Goal: Task Accomplishment & Management: Use online tool/utility

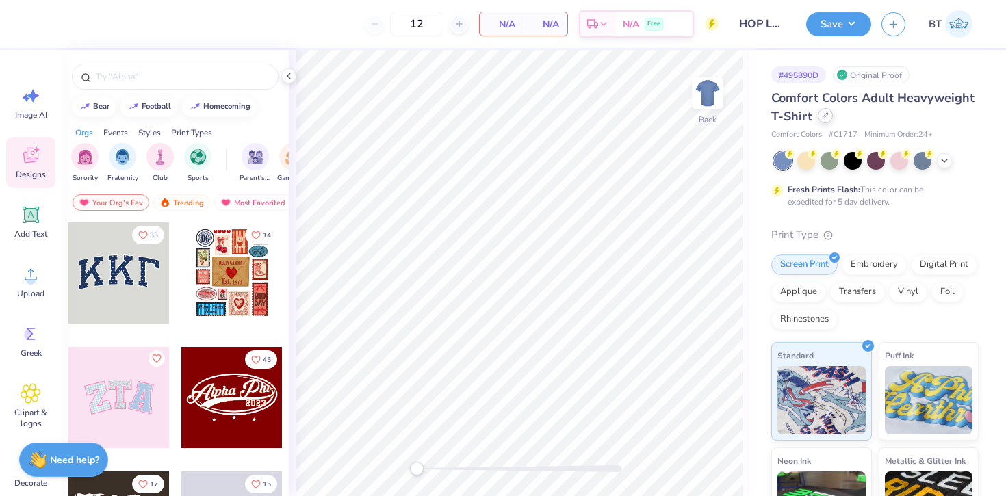
click at [827, 118] on icon at bounding box center [825, 115] width 7 height 7
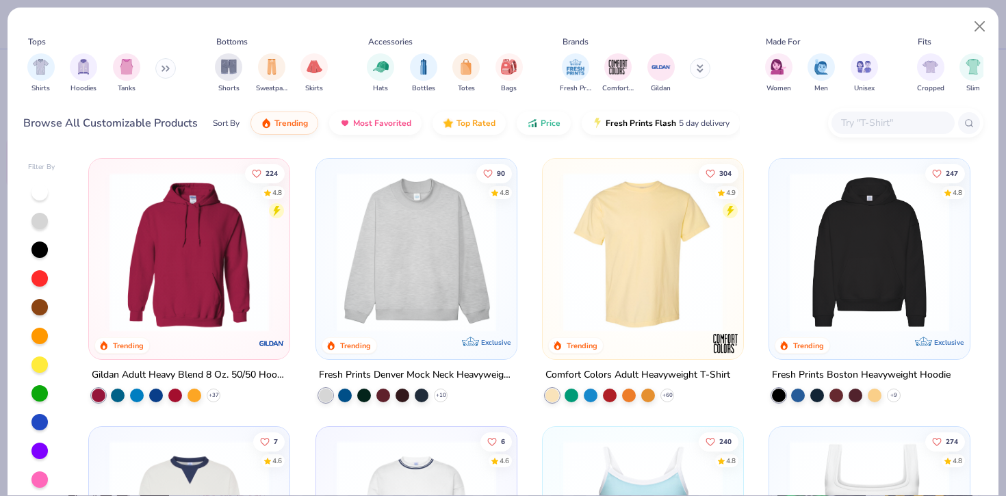
click at [863, 116] on input "text" at bounding box center [892, 123] width 105 height 16
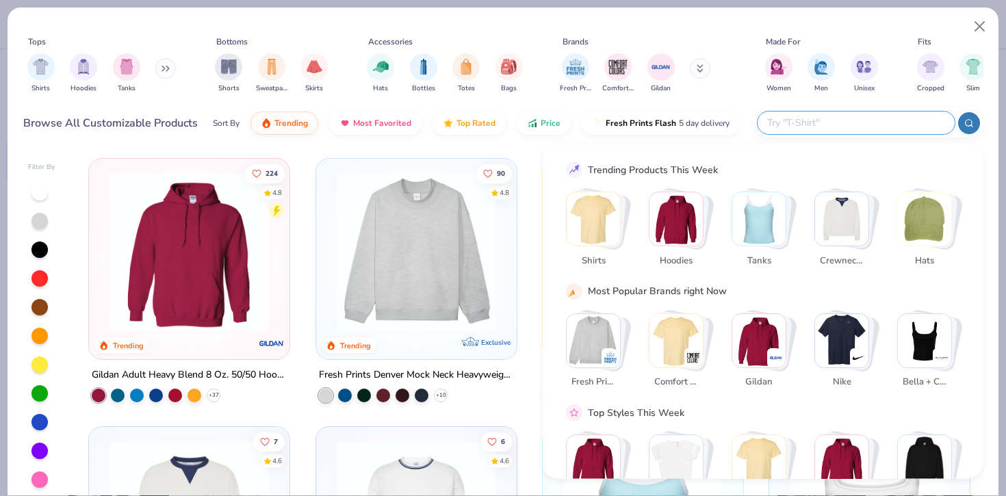
paste input "Just Hoods By AWDis JHA043"
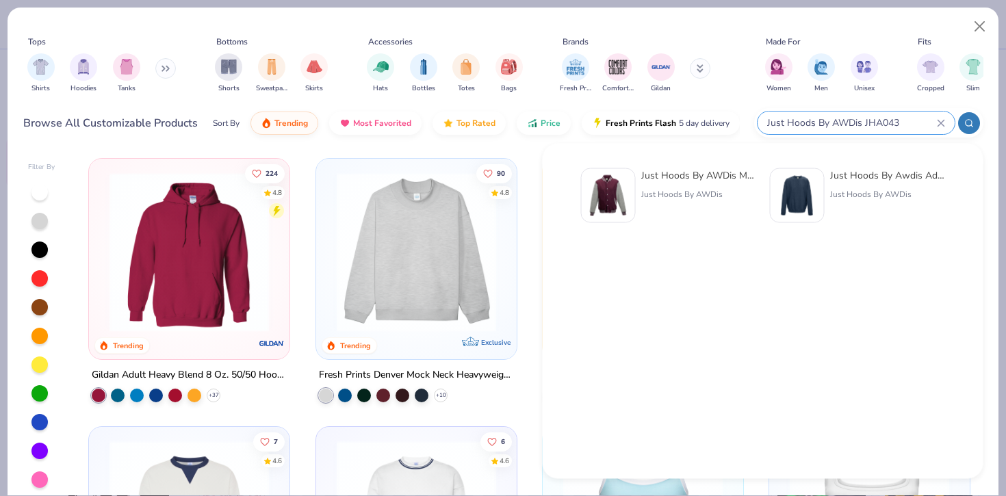
type input "Just Hoods By AWDis JHA043"
click at [690, 177] on div "Just Hoods By AWDis Men's 80/20 Heavyweight Letterman Jacket" at bounding box center [698, 175] width 115 height 14
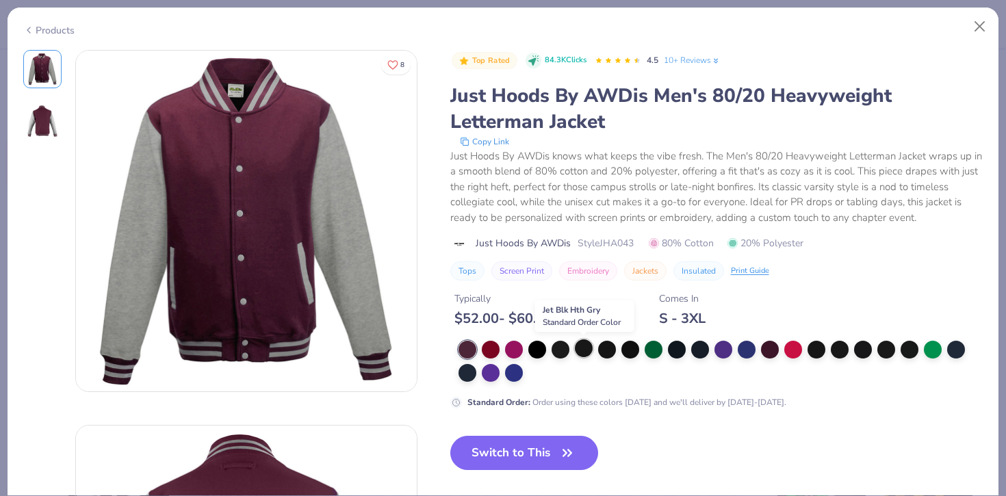
click at [580, 352] on div at bounding box center [584, 348] width 18 height 18
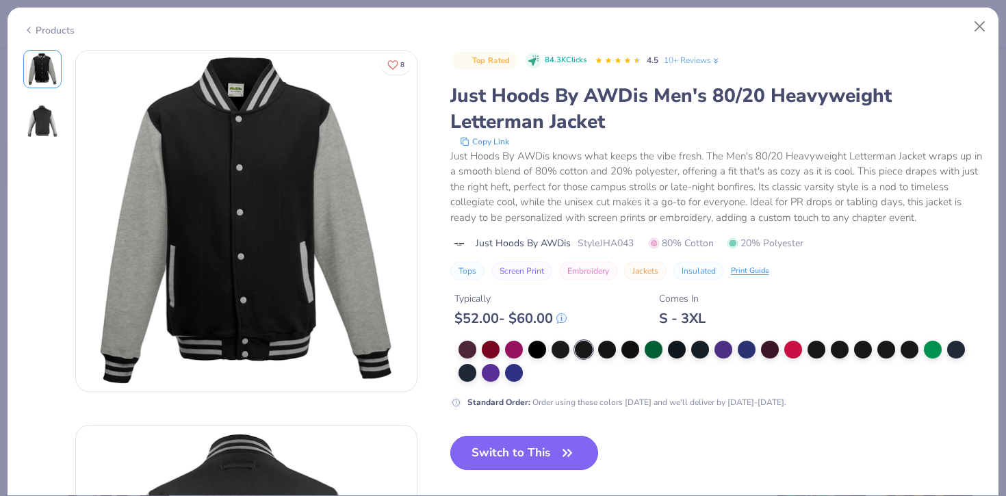
click at [507, 446] on button "Switch to This" at bounding box center [524, 453] width 148 height 34
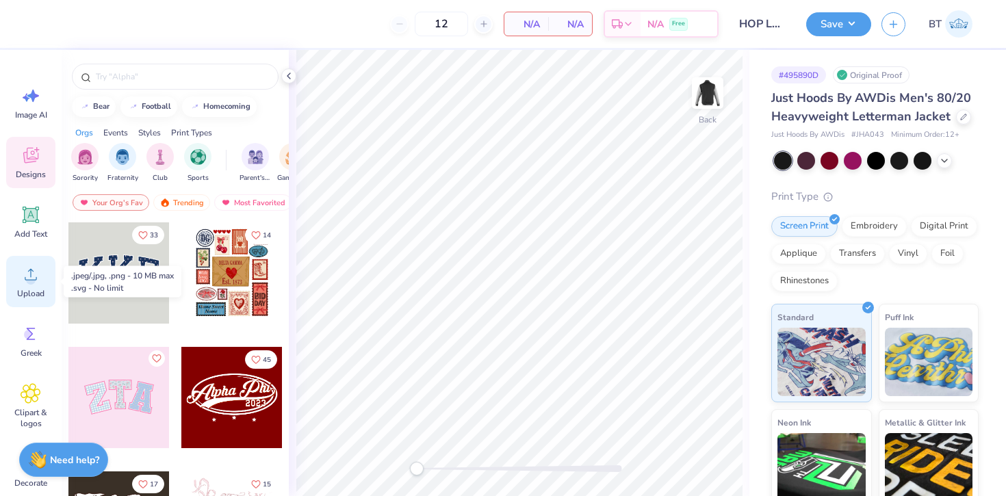
click at [36, 283] on icon at bounding box center [31, 274] width 21 height 21
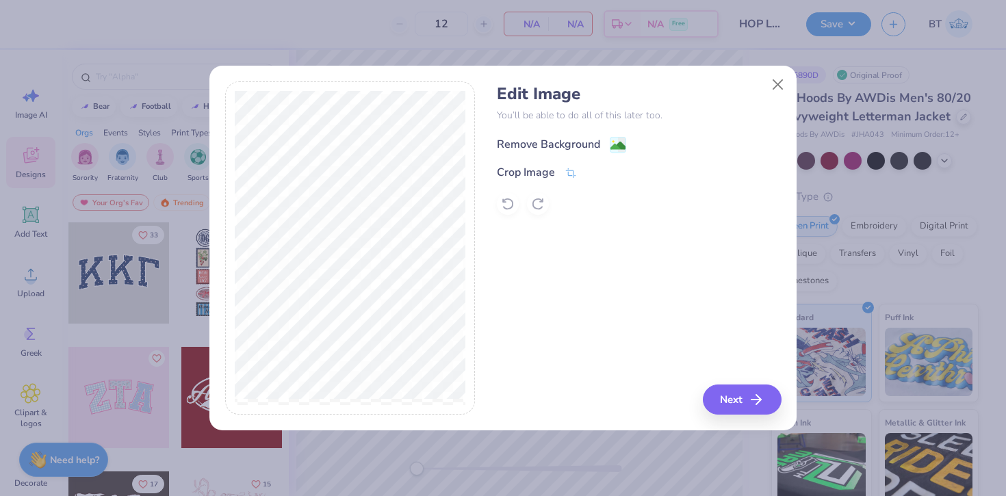
click at [559, 143] on div "Remove Background" at bounding box center [548, 144] width 103 height 16
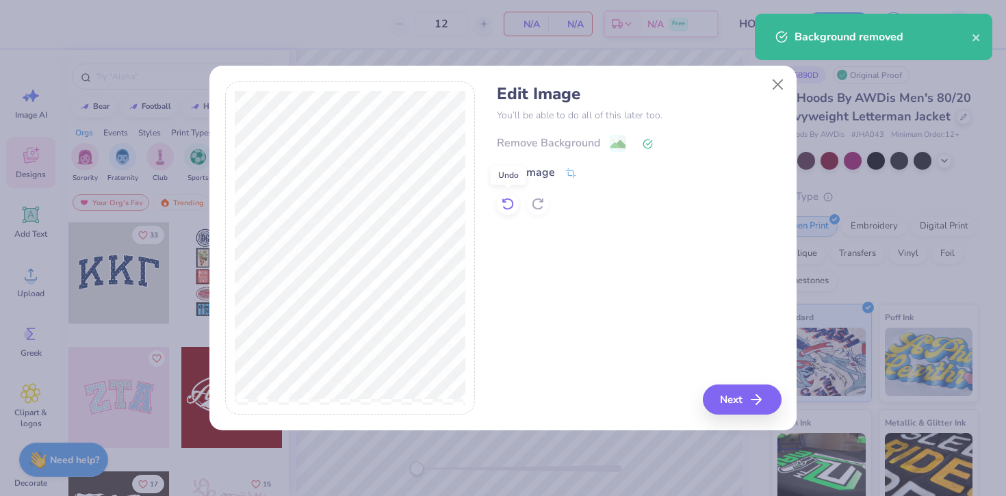
click at [506, 205] on icon at bounding box center [508, 204] width 14 height 14
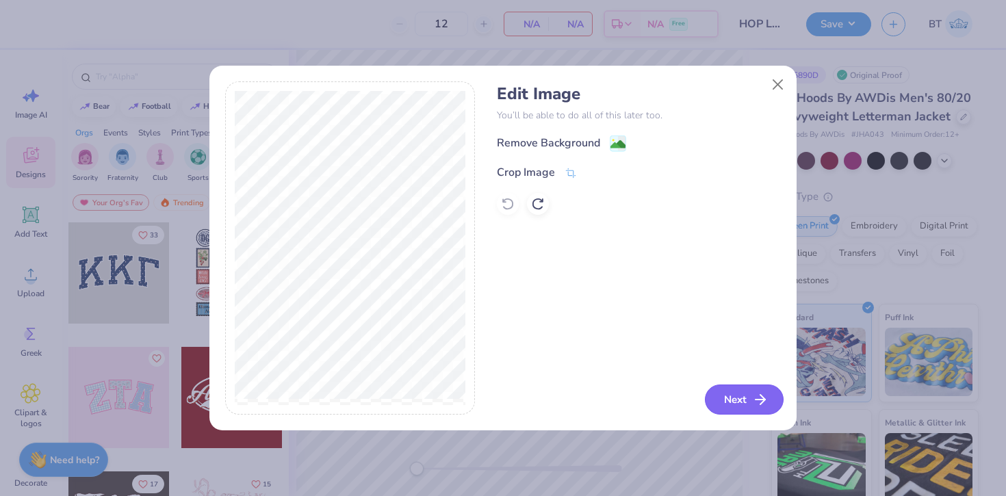
click at [731, 405] on button "Next" at bounding box center [744, 400] width 79 height 30
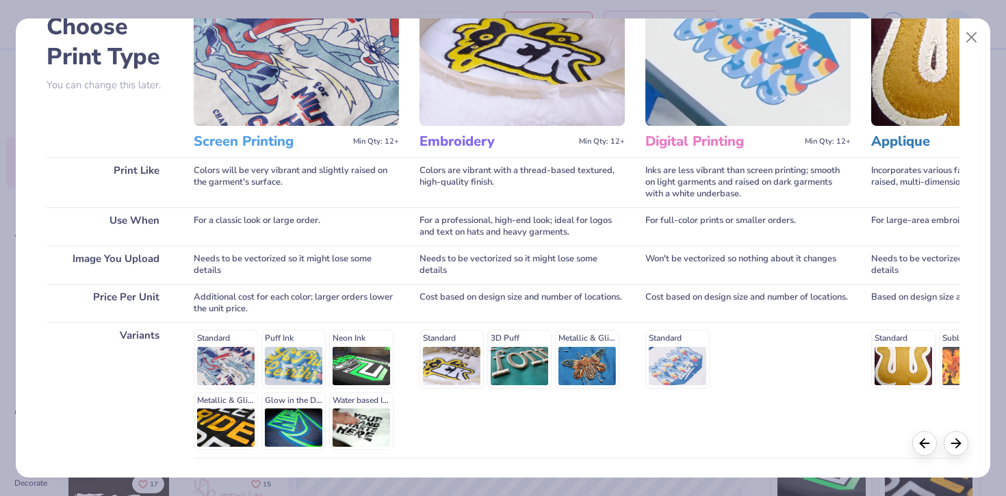
scroll to position [186, 0]
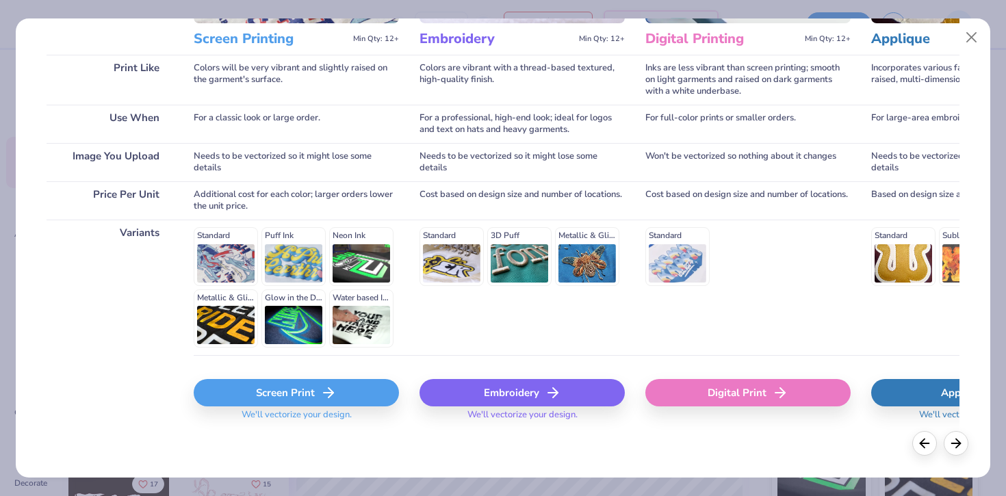
click at [321, 399] on icon at bounding box center [328, 393] width 16 height 16
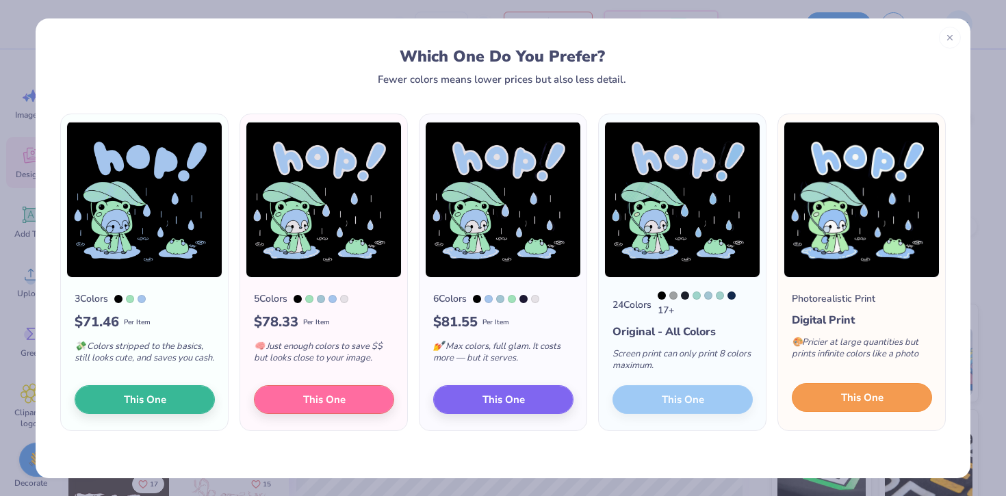
click at [845, 406] on span "This One" at bounding box center [862, 398] width 42 height 16
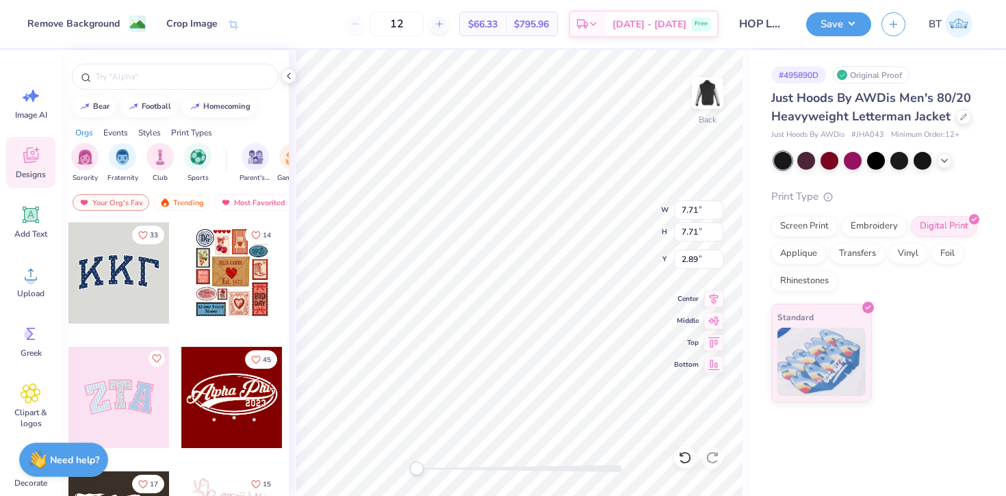
type input "5.29"
type input "5.32"
type input "3.79"
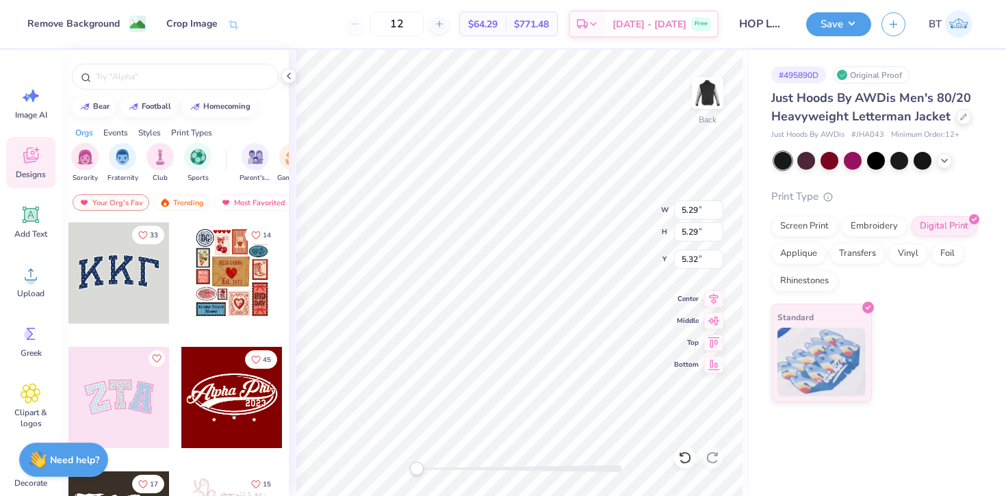
type input "2.61"
click at [444, 27] on icon at bounding box center [440, 24] width 10 height 10
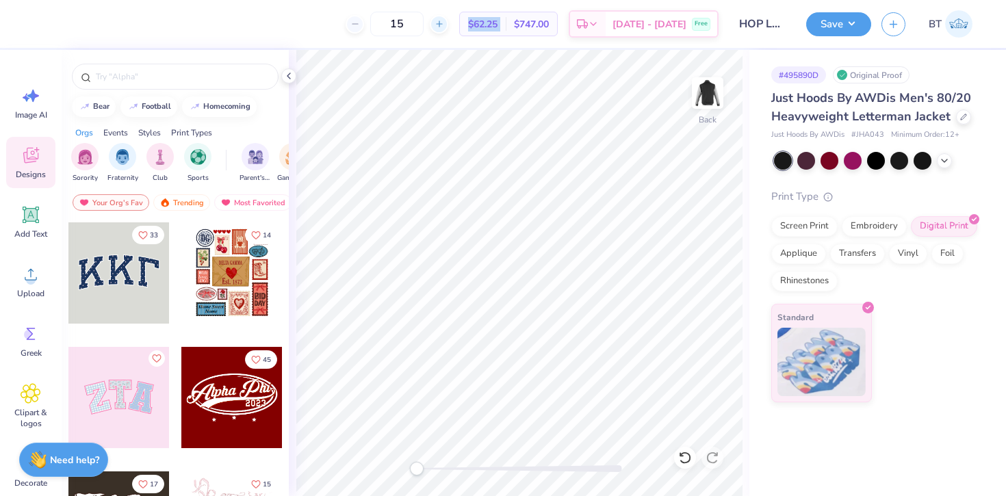
click at [444, 27] on icon at bounding box center [440, 24] width 10 height 10
type input "19"
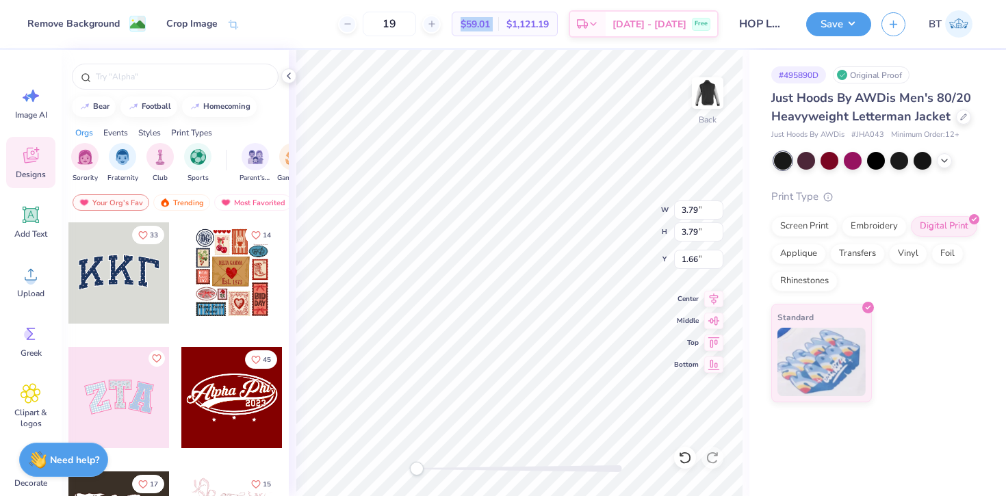
type input "3.83"
type input "1.61"
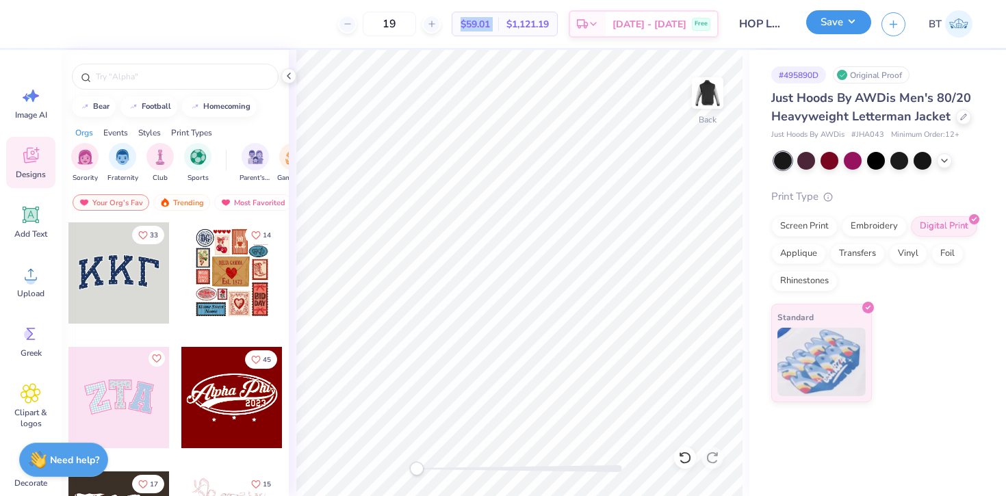
click at [823, 28] on button "Save" at bounding box center [838, 22] width 65 height 24
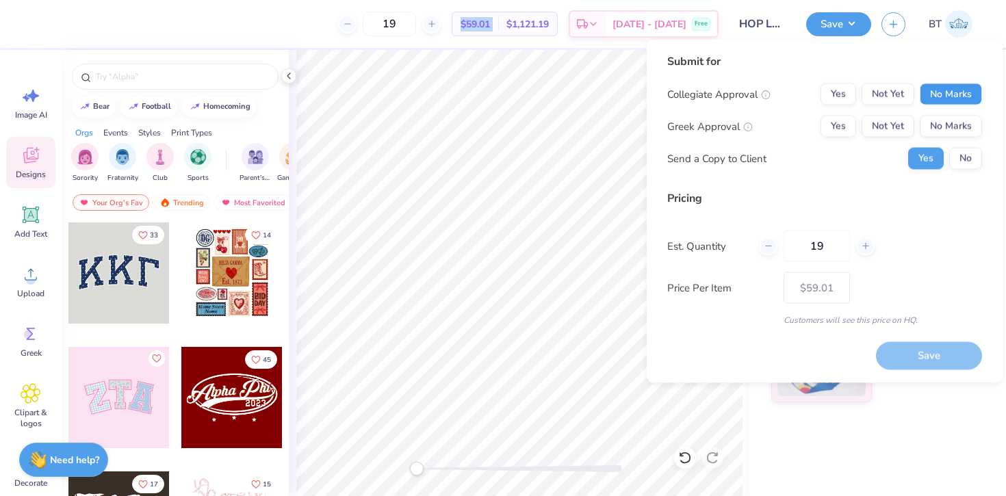
click at [954, 89] on button "No Marks" at bounding box center [951, 94] width 62 height 22
click at [955, 132] on button "No Marks" at bounding box center [951, 127] width 62 height 22
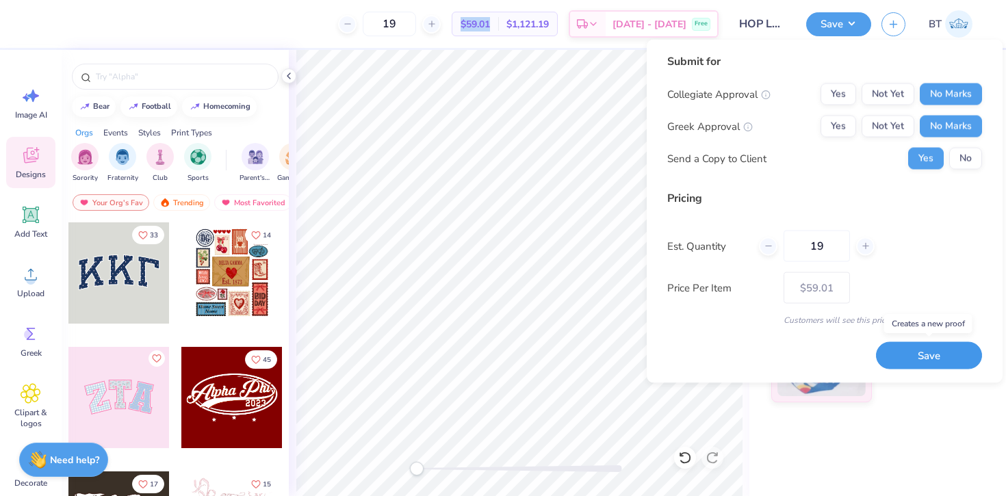
click at [916, 358] on button "Save" at bounding box center [929, 355] width 106 height 28
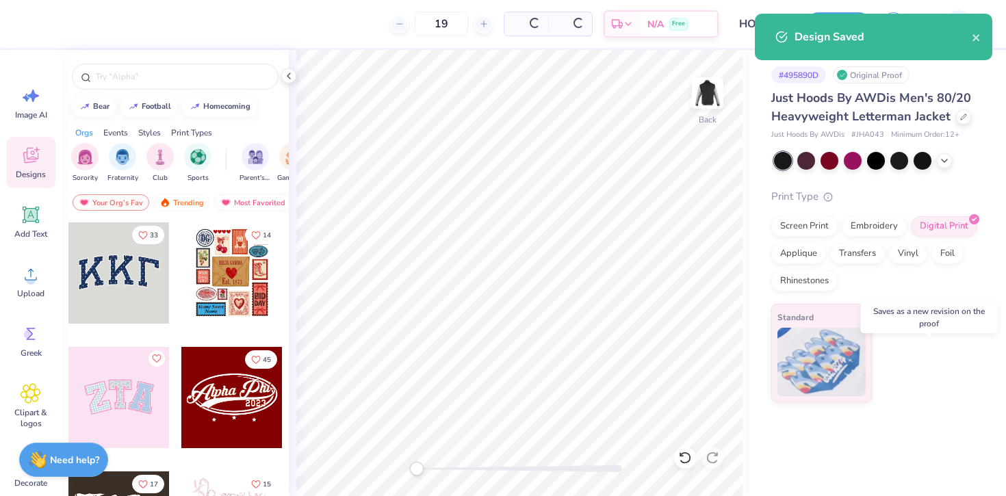
type input "$59.01"
click at [974, 39] on icon "close" at bounding box center [975, 37] width 7 height 7
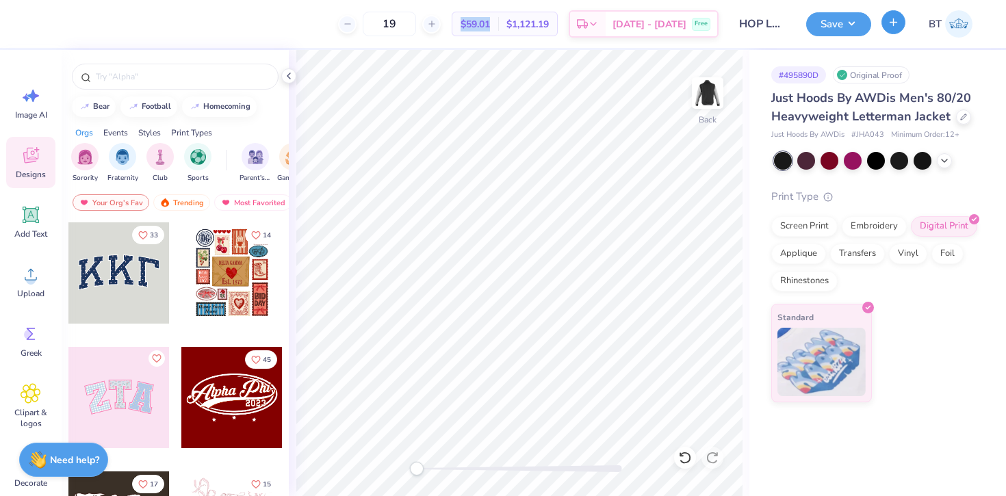
click at [899, 24] on button "button" at bounding box center [893, 22] width 24 height 24
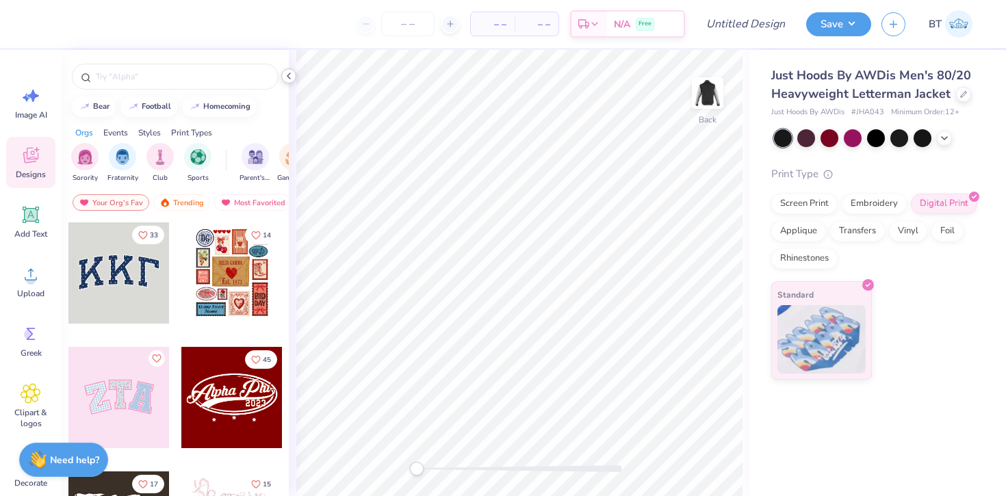
click at [289, 75] on icon at bounding box center [288, 75] width 11 height 11
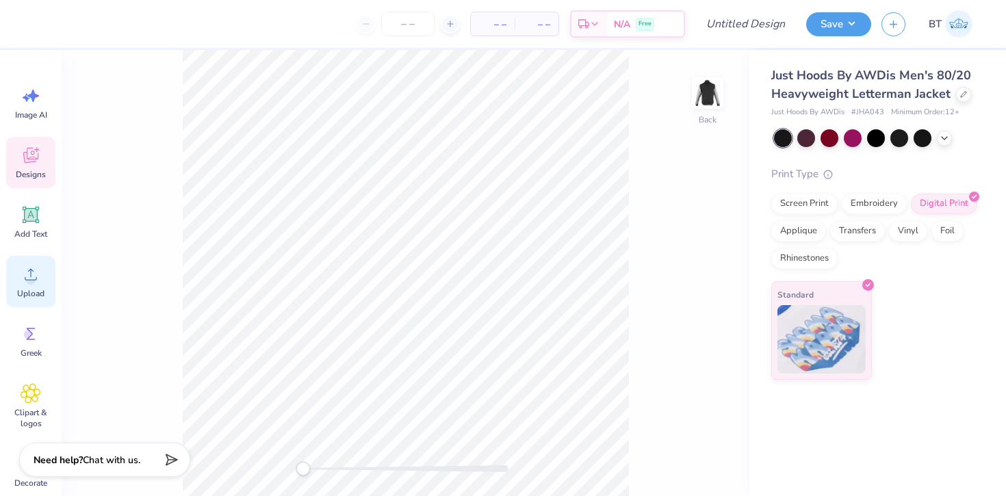
click at [29, 279] on circle at bounding box center [31, 280] width 10 height 10
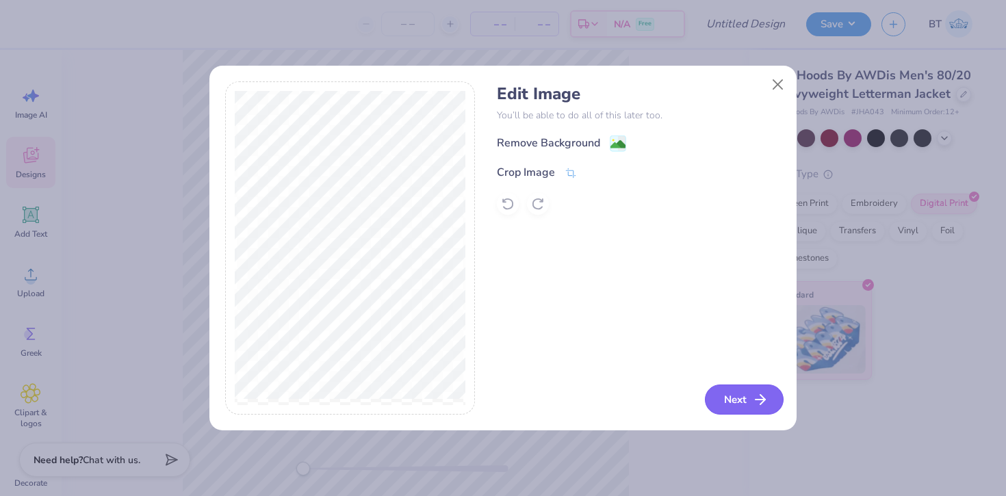
click at [743, 397] on button "Next" at bounding box center [744, 400] width 79 height 30
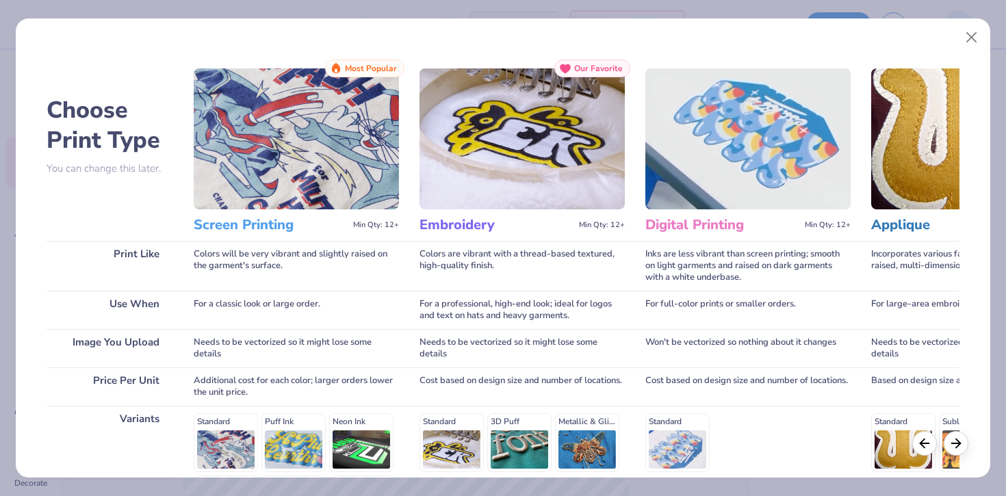
scroll to position [186, 0]
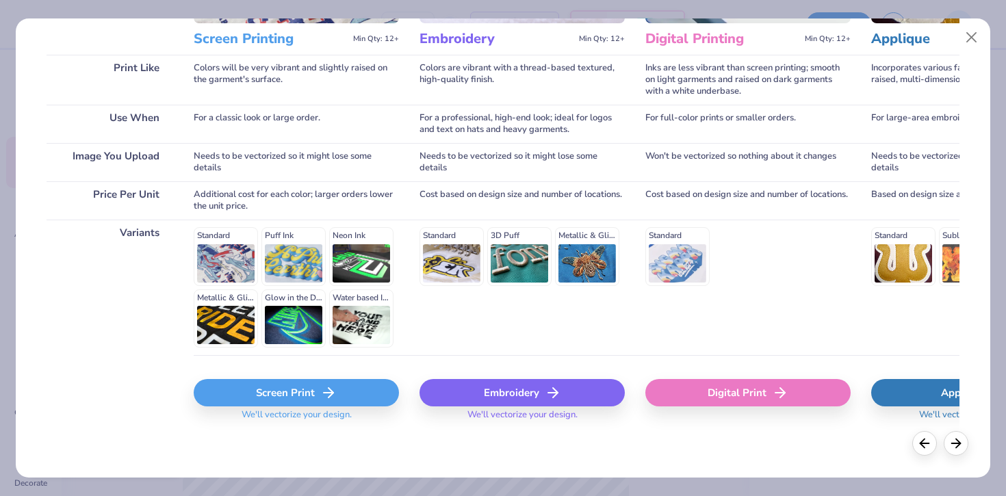
click at [336, 398] on icon at bounding box center [328, 393] width 16 height 16
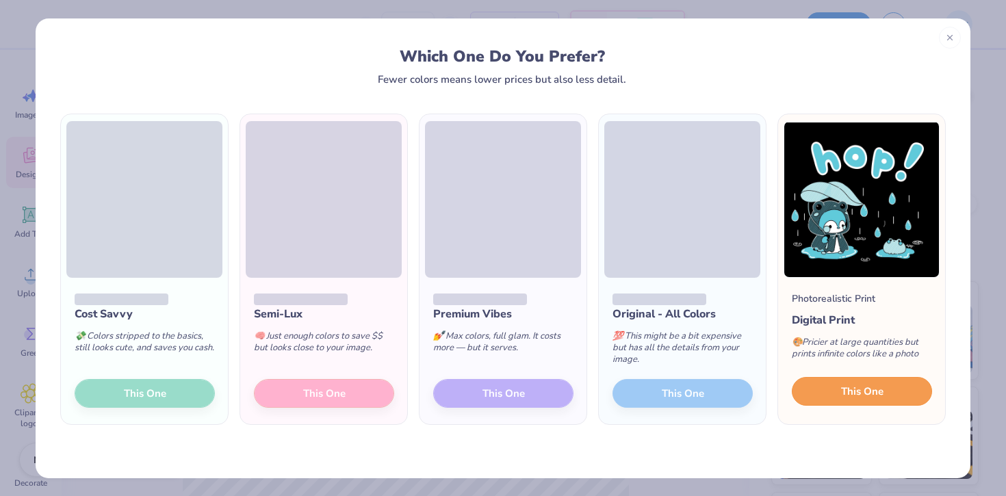
click at [857, 391] on span "This One" at bounding box center [862, 392] width 42 height 16
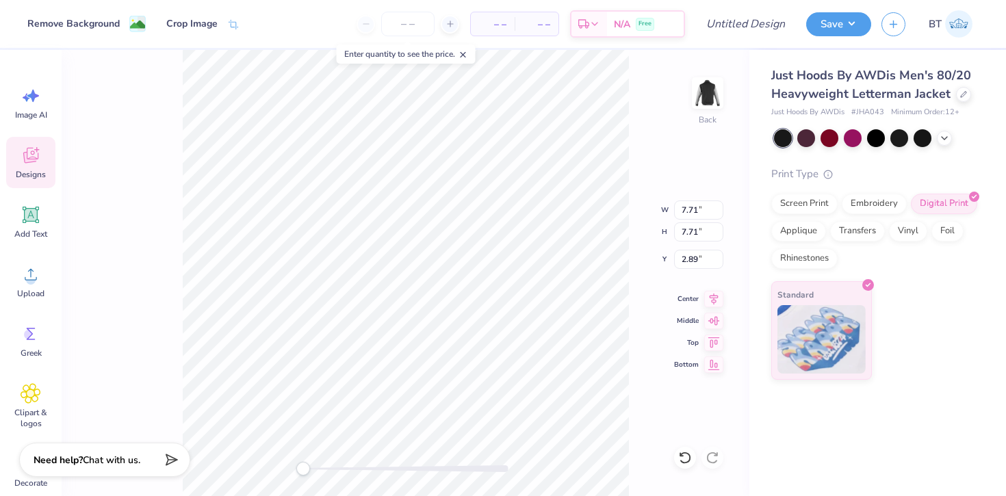
type input "4.15"
type input "6.46"
click at [407, 25] on input "number" at bounding box center [407, 24] width 53 height 25
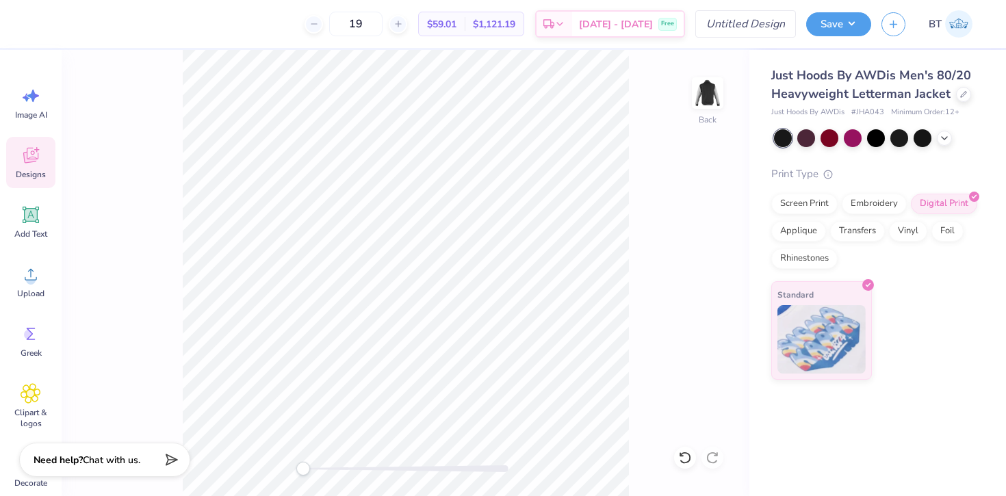
type input "19"
click at [752, 23] on input "Design Title" at bounding box center [762, 23] width 67 height 27
type input "HOP Letterman New Logo"
click at [825, 24] on button "Save" at bounding box center [838, 22] width 65 height 24
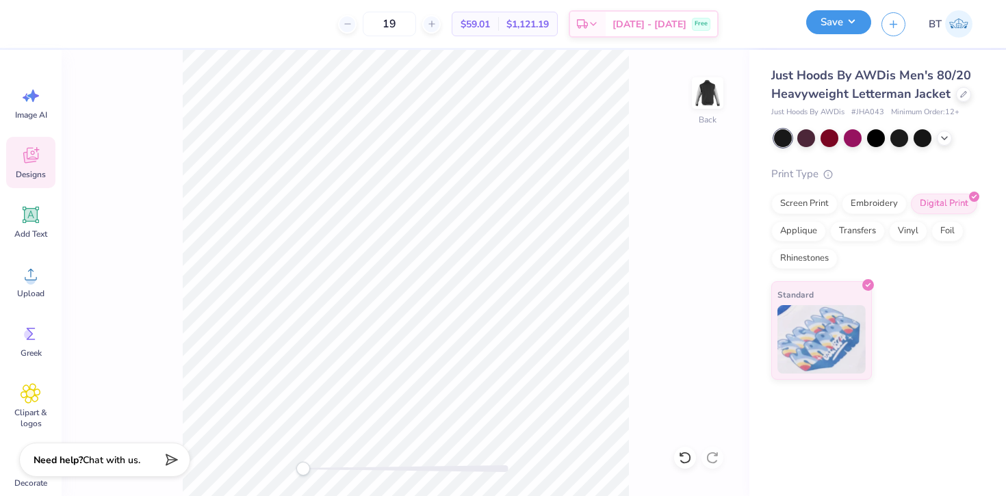
scroll to position [0, 0]
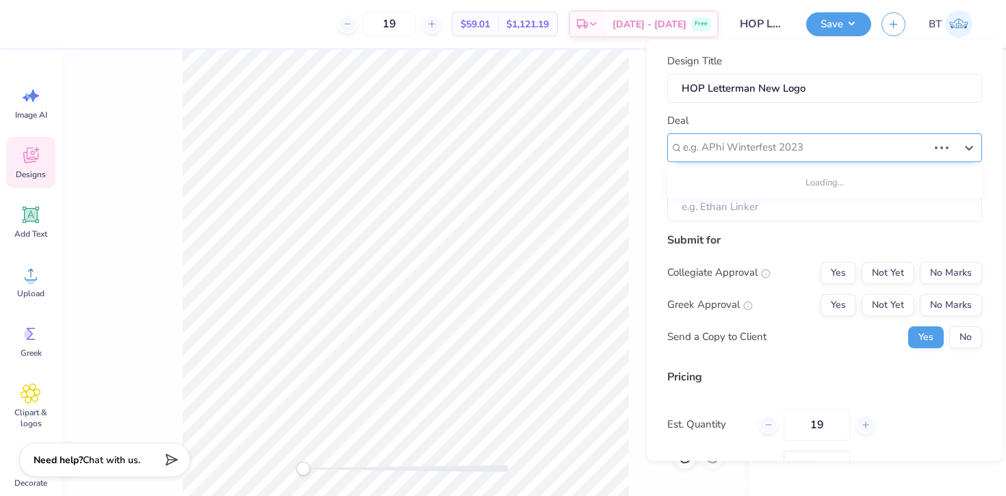
click at [791, 140] on div at bounding box center [805, 147] width 245 height 18
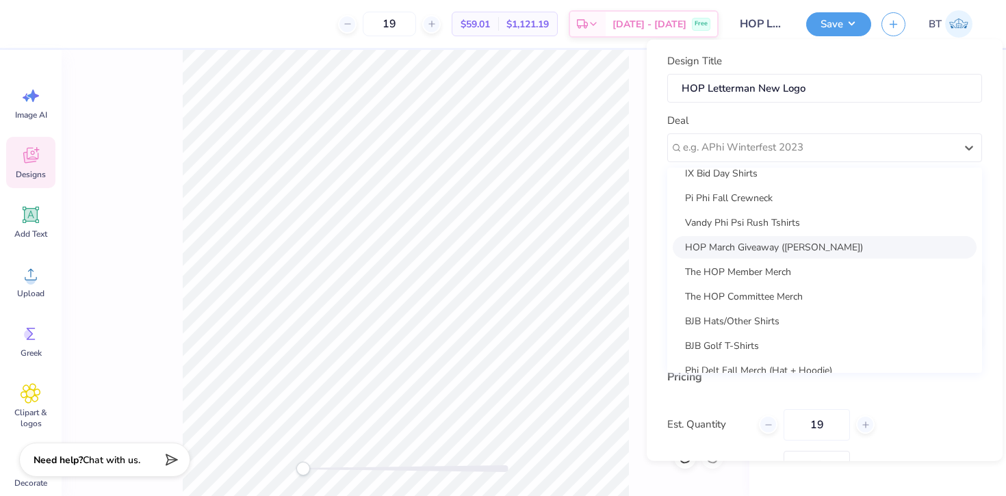
scroll to position [406, 0]
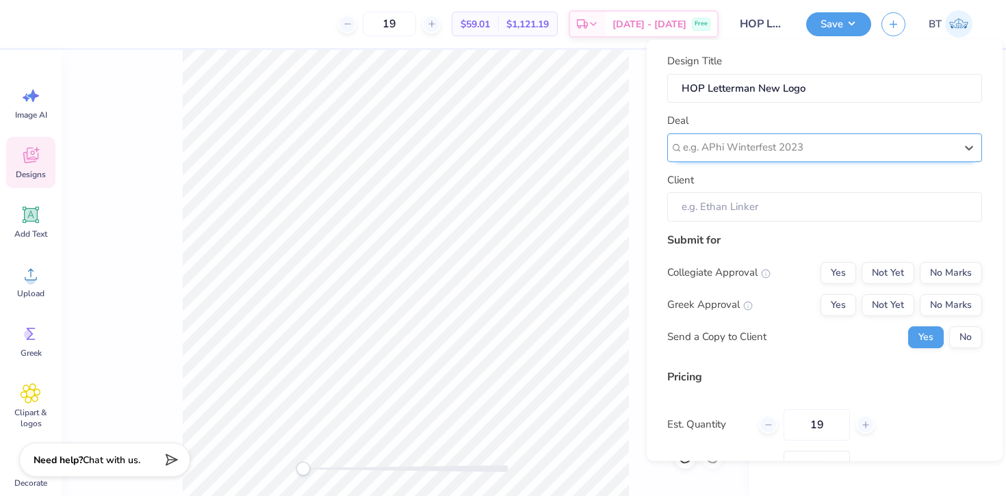
click at [799, 148] on div at bounding box center [819, 147] width 272 height 18
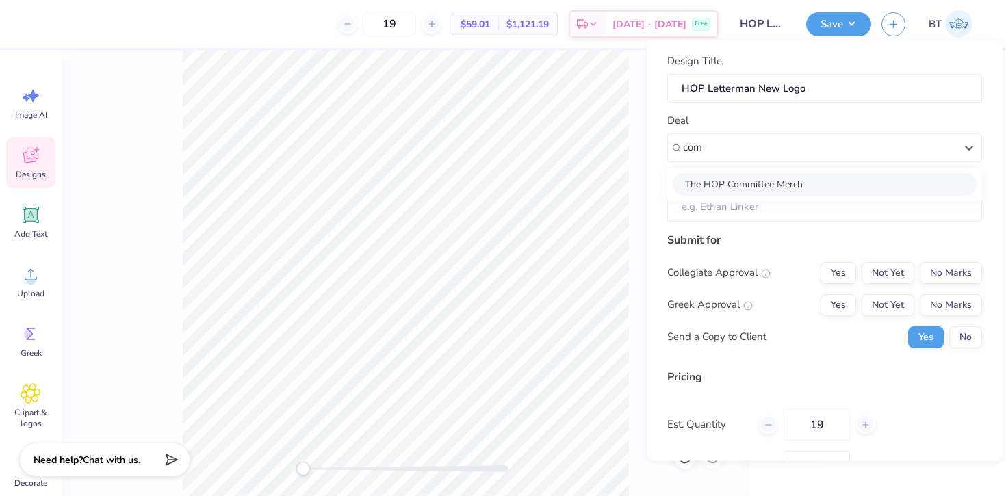
click at [800, 181] on div "The HOP Committee Merch" at bounding box center [825, 183] width 304 height 23
type input "com"
type input "[PERSON_NAME]"
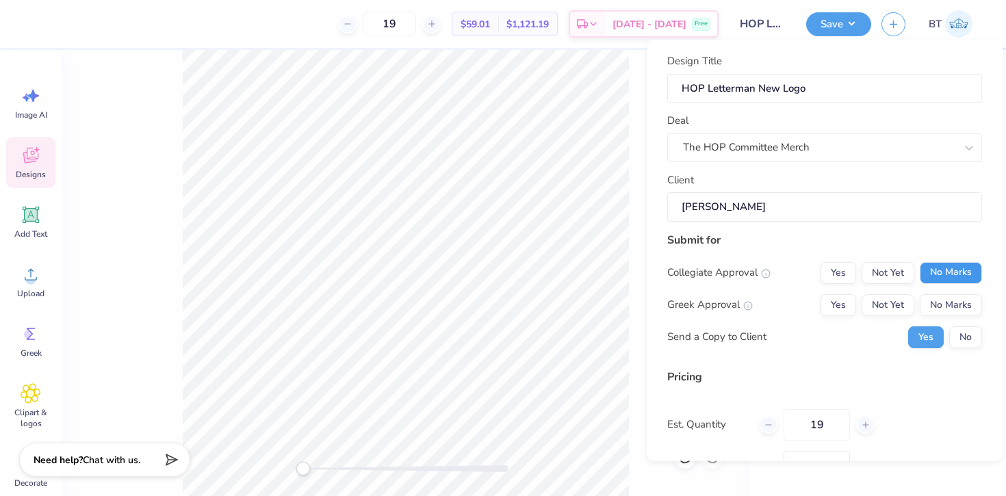
click at [940, 272] on button "No Marks" at bounding box center [951, 272] width 62 height 22
click at [942, 292] on div "Collegiate Approval Yes Not Yet No Marks Greek Approval Yes Not Yet No Marks Se…" at bounding box center [824, 304] width 315 height 86
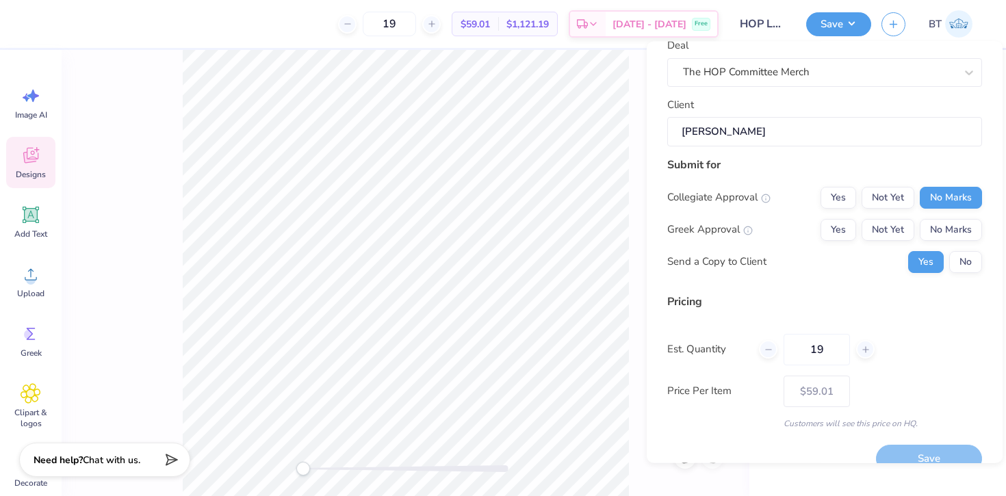
scroll to position [100, 0]
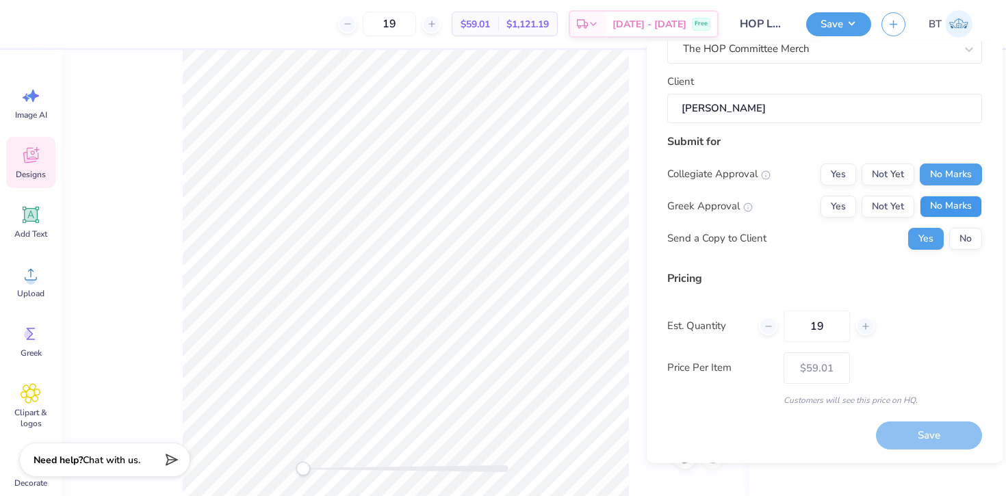
click at [961, 196] on button "No Marks" at bounding box center [951, 207] width 62 height 22
click at [937, 428] on button "Save" at bounding box center [929, 436] width 106 height 28
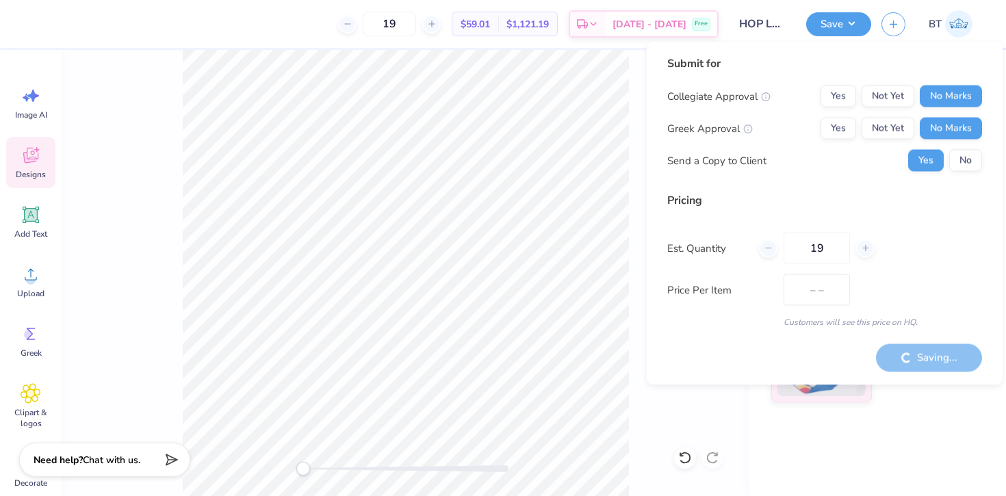
type input "$59.01"
